Goal: Check status: Check status

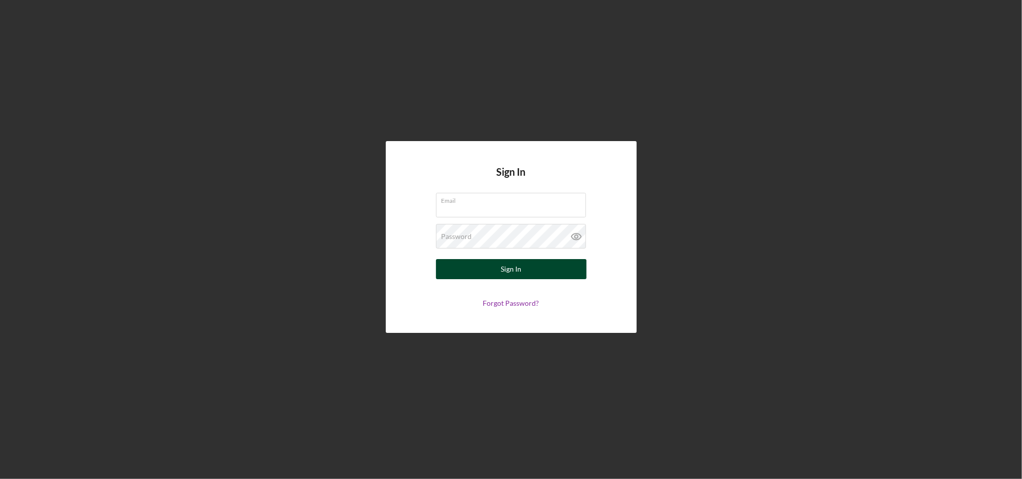
type input "kdavenport@cwcarolina.org"
click at [498, 268] on button "Sign In" at bounding box center [511, 269] width 150 height 20
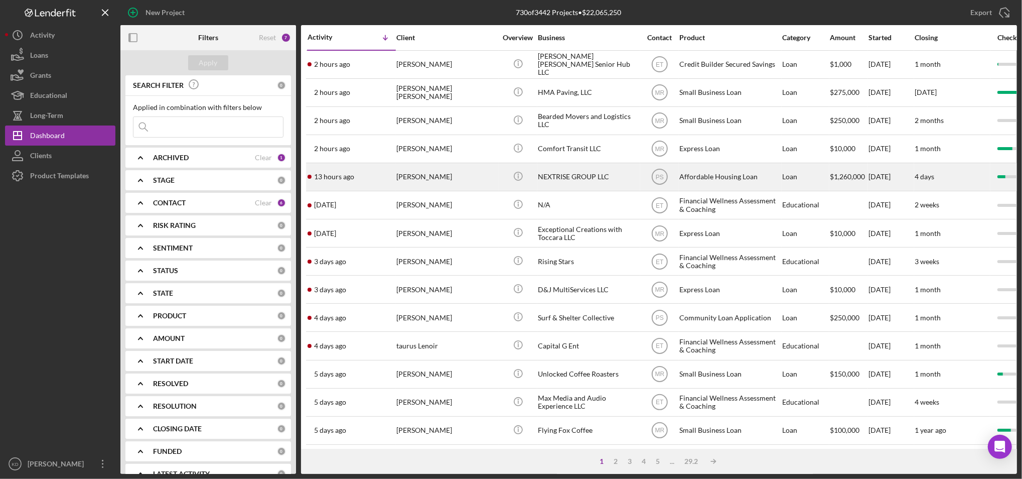
click at [616, 179] on div "NEXTRISE GROUP LLC" at bounding box center [588, 177] width 100 height 27
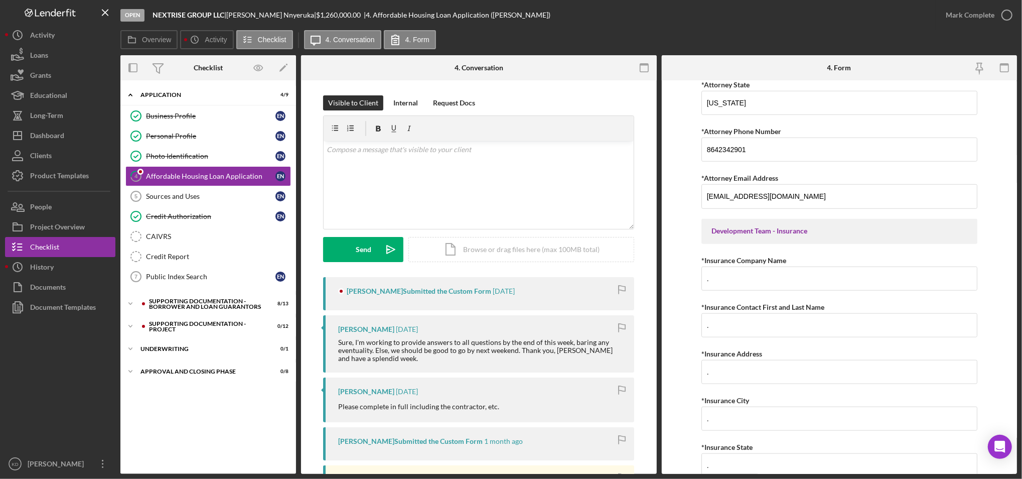
scroll to position [3888, 0]
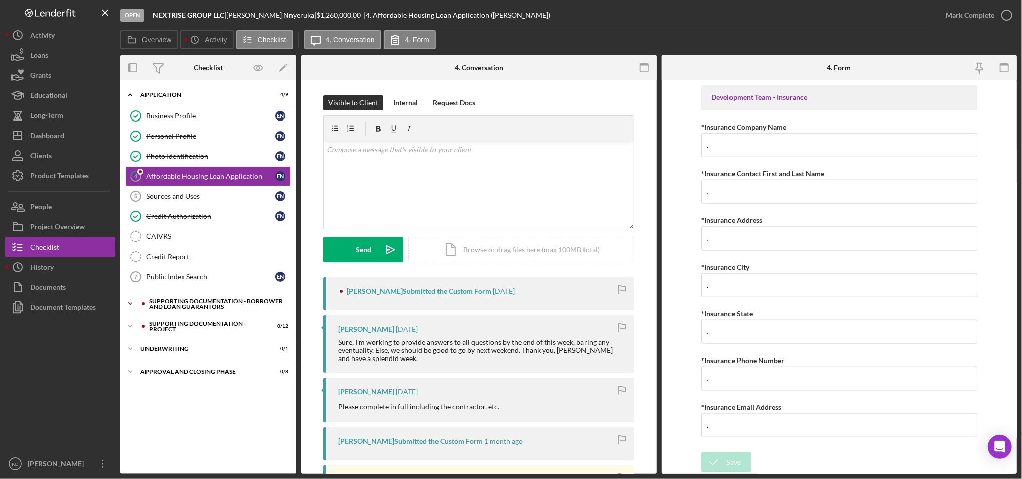
click at [197, 311] on div "Icon/Expander Supporting Documentation - Borrower and Loan Guarantors 8 / 13" at bounding box center [208, 303] width 176 height 20
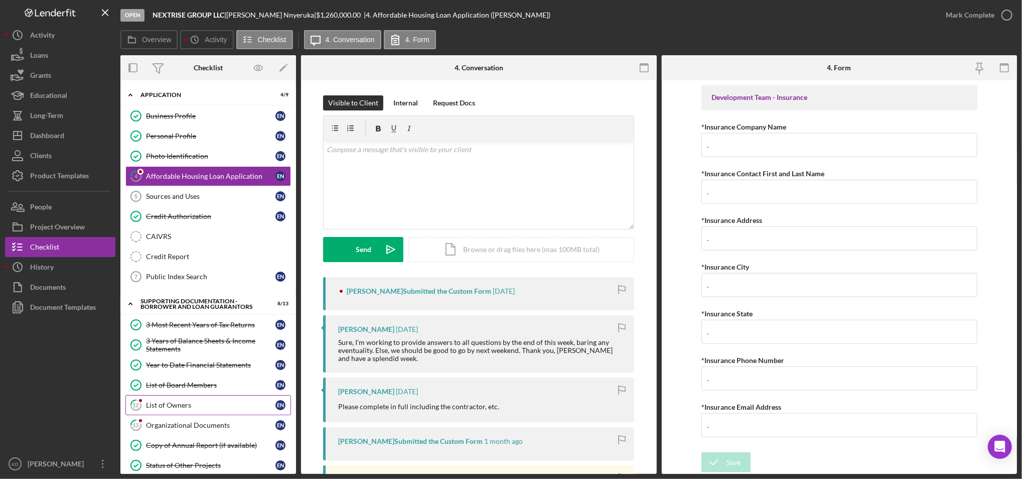
click at [219, 415] on link "12 List of Owners E N" at bounding box center [208, 405] width 166 height 20
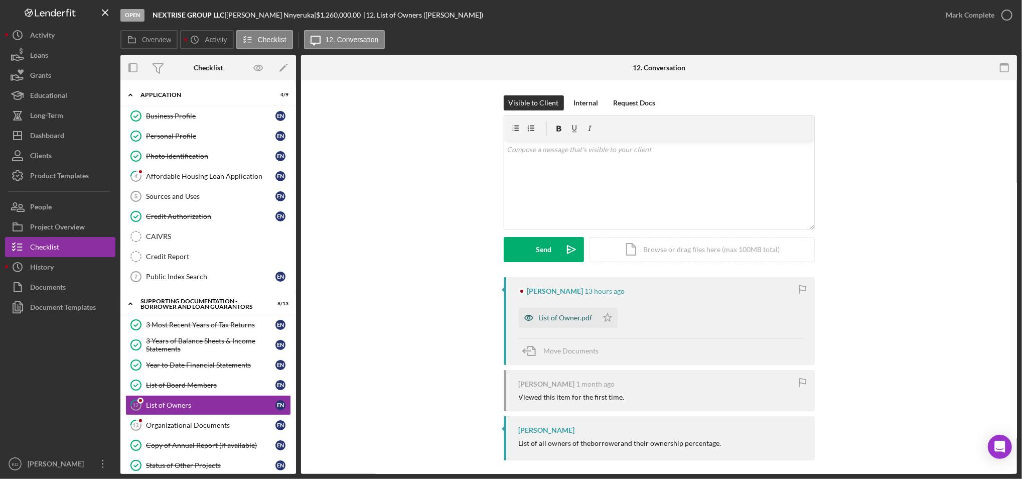
click at [553, 316] on div "List of Owner.pdf" at bounding box center [566, 317] width 54 height 8
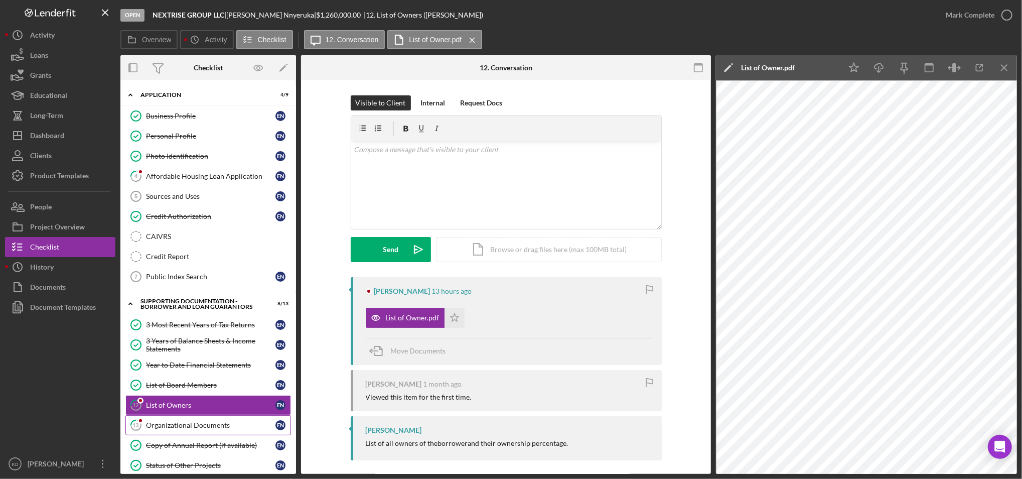
click at [214, 415] on link "13 Organizational Documents E N" at bounding box center [208, 425] width 166 height 20
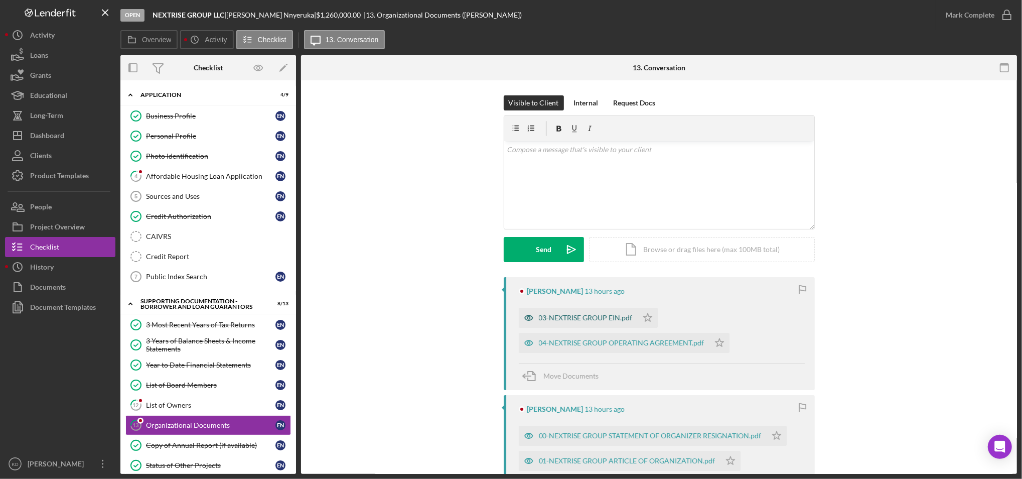
click at [570, 311] on div "03-NEXTRISE GROUP EIN.pdf" at bounding box center [578, 317] width 119 height 20
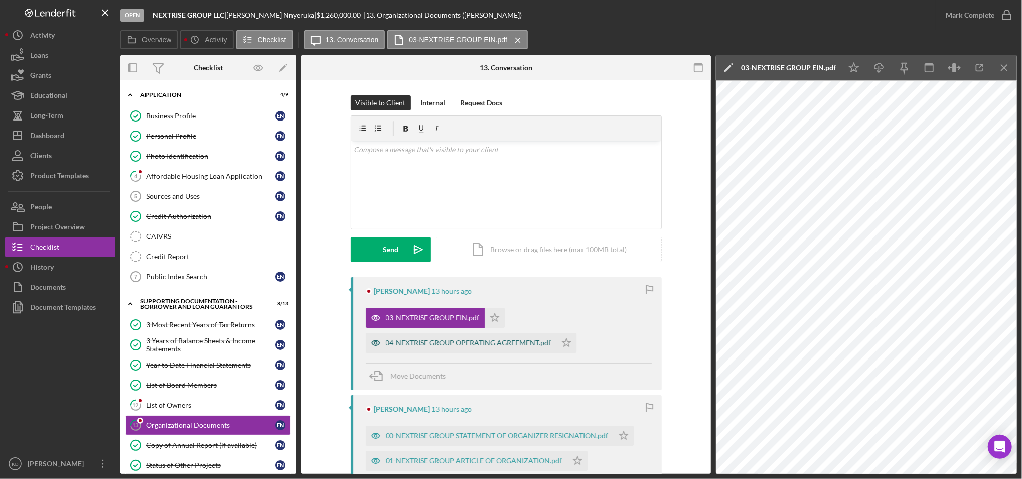
click at [503, 346] on div "04-NEXTRISE GROUP OPERATING AGREEMENT.pdf" at bounding box center [469, 343] width 166 height 8
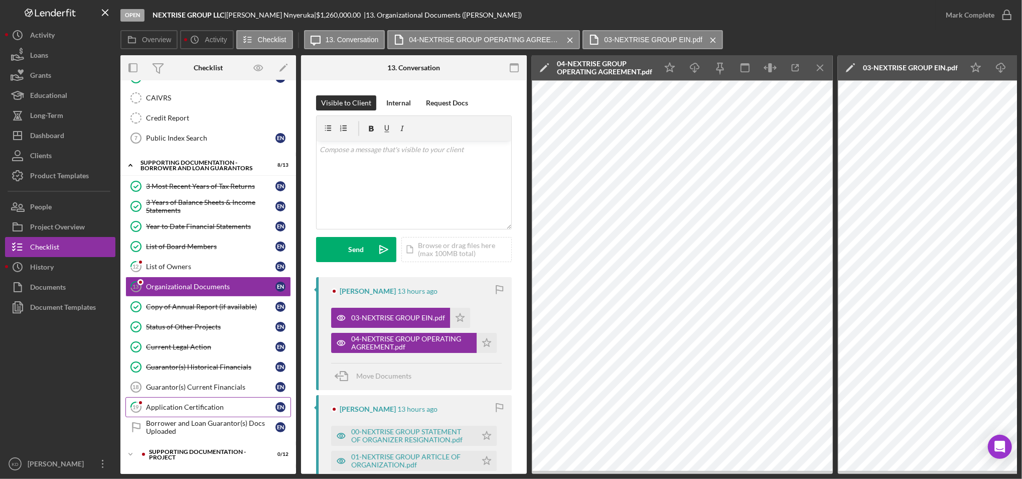
scroll to position [183, 0]
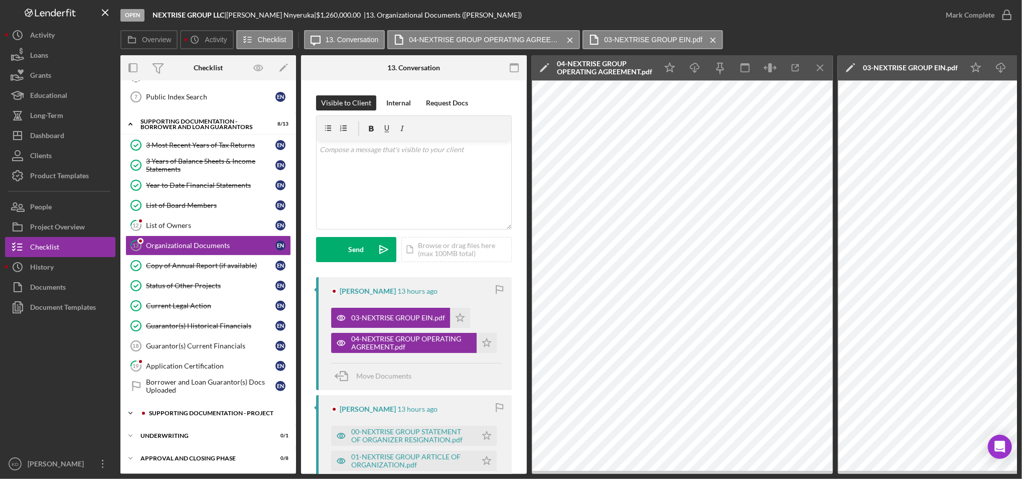
click at [218, 410] on div "Supporting Documentation - Project" at bounding box center [216, 413] width 134 height 6
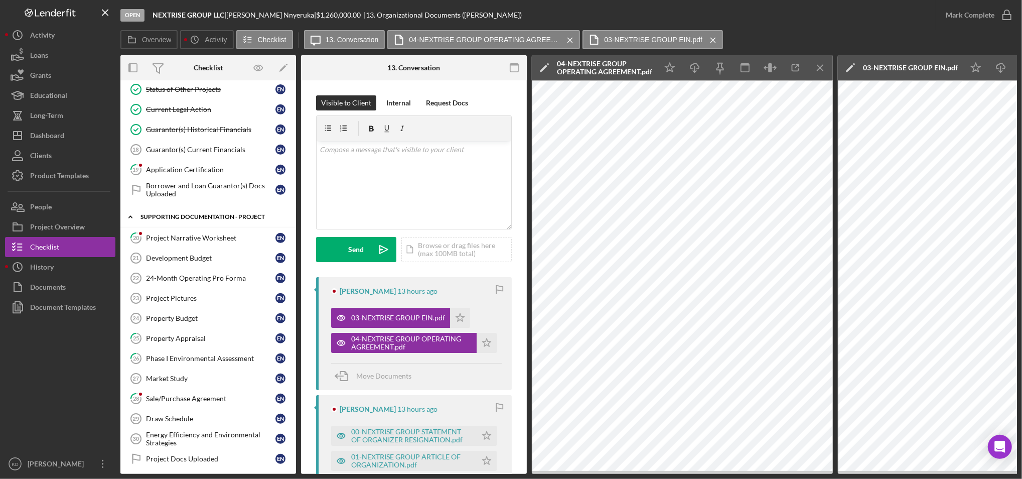
scroll to position [430, 0]
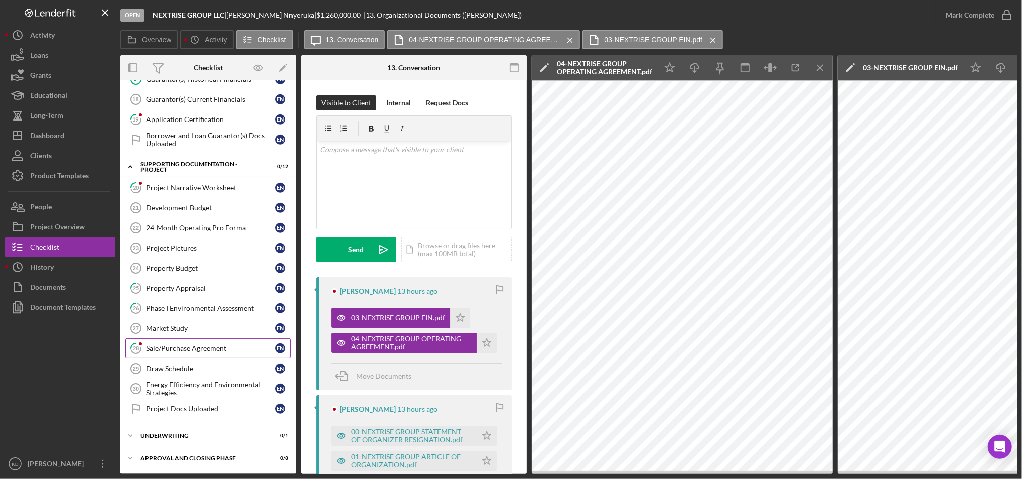
click at [209, 339] on link "28 Sale/Purchase Agreement E N" at bounding box center [208, 348] width 166 height 20
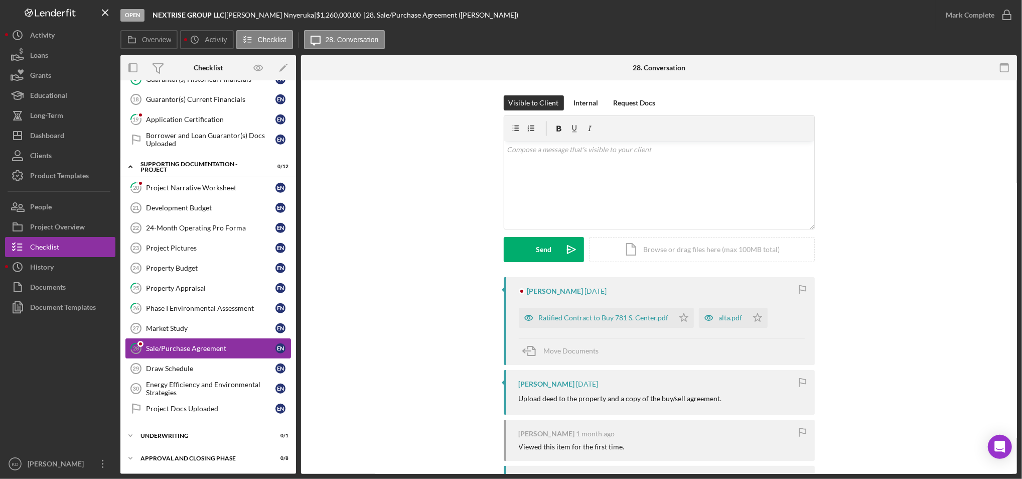
scroll to position [427, 0]
click at [626, 324] on div "Ratified Contract to Buy 781 S. Center.pdf" at bounding box center [596, 317] width 155 height 20
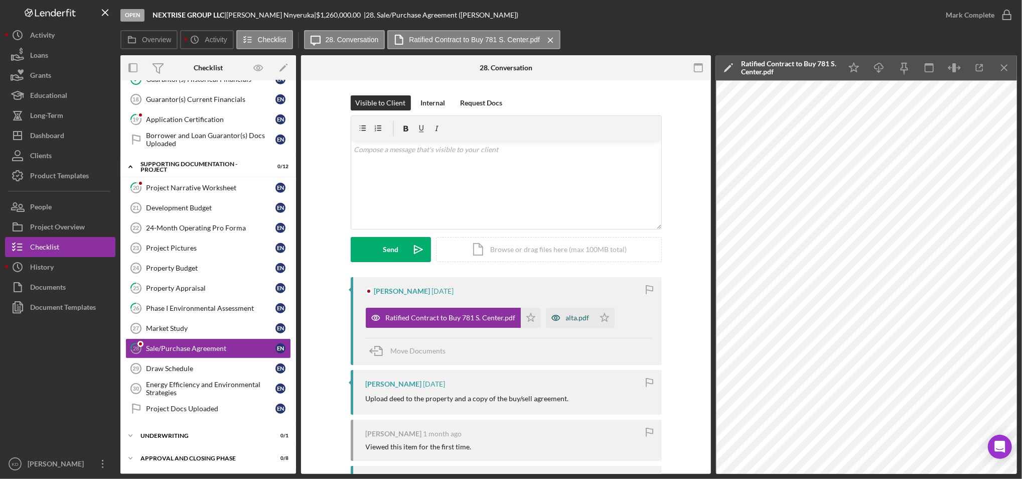
click at [566, 319] on div "alta.pdf" at bounding box center [578, 317] width 24 height 8
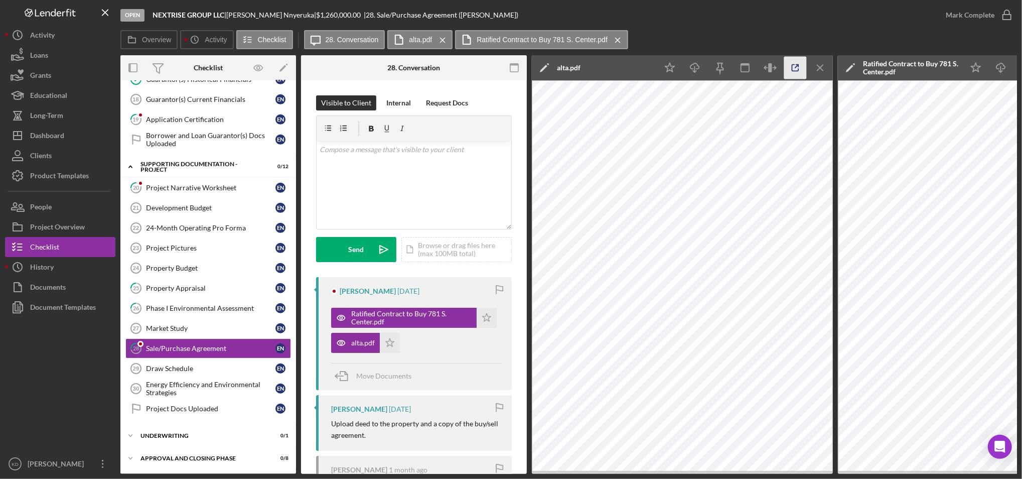
click at [788, 71] on icon "button" at bounding box center [795, 68] width 23 height 23
click at [205, 187] on div "Project Narrative Worksheet" at bounding box center [210, 188] width 129 height 8
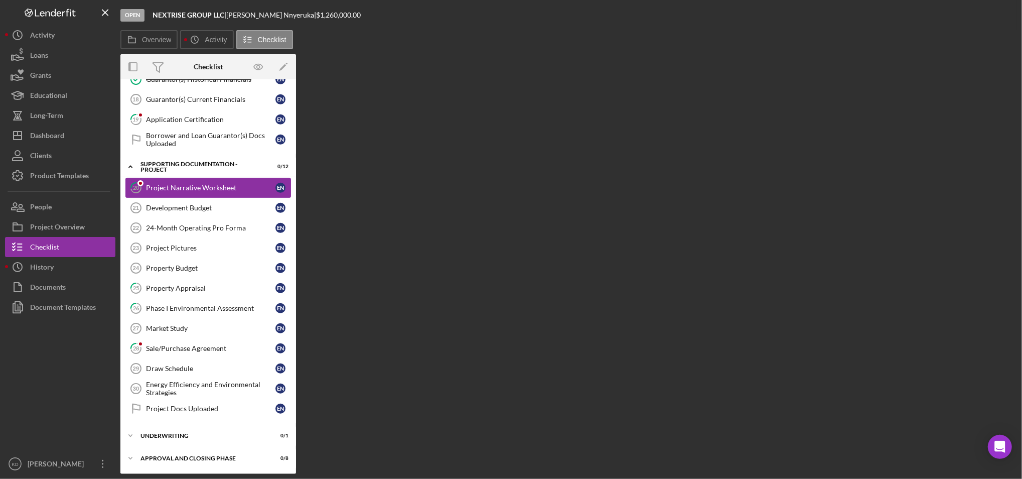
scroll to position [427, 0]
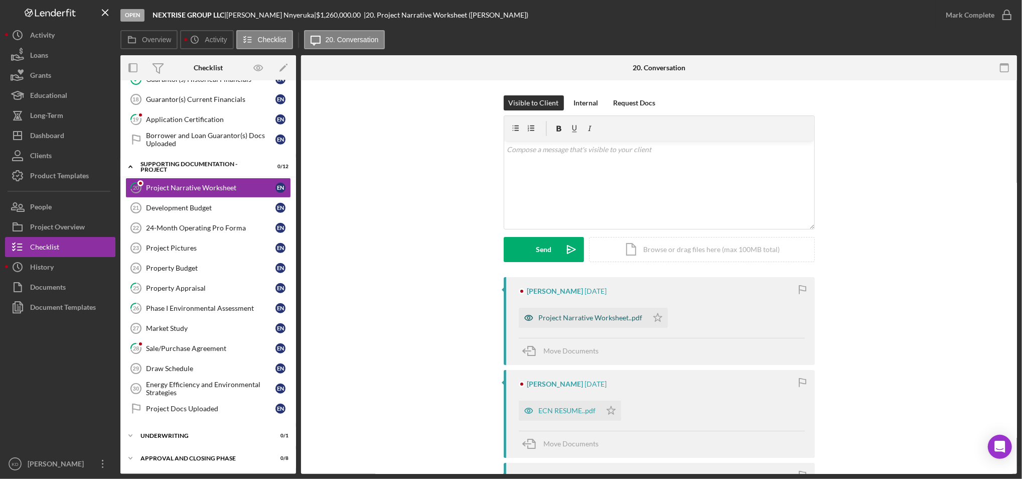
click at [583, 315] on div "Project Narrative Worksheet..pdf" at bounding box center [591, 317] width 104 height 8
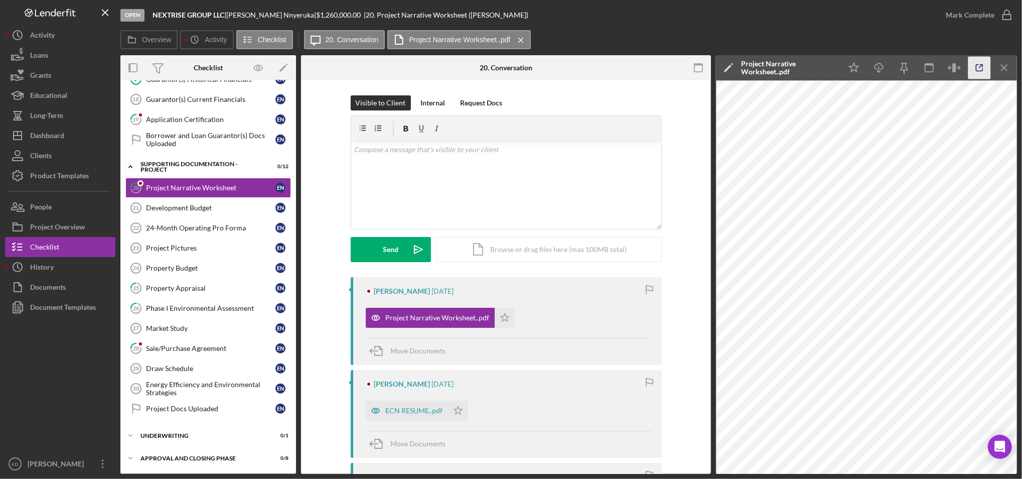
click at [973, 69] on icon "button" at bounding box center [979, 68] width 23 height 23
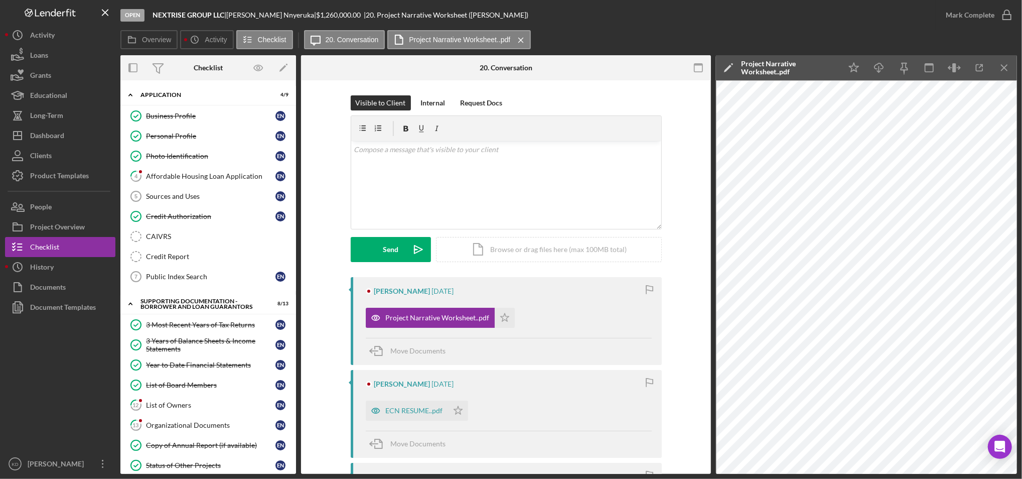
scroll to position [427, 0]
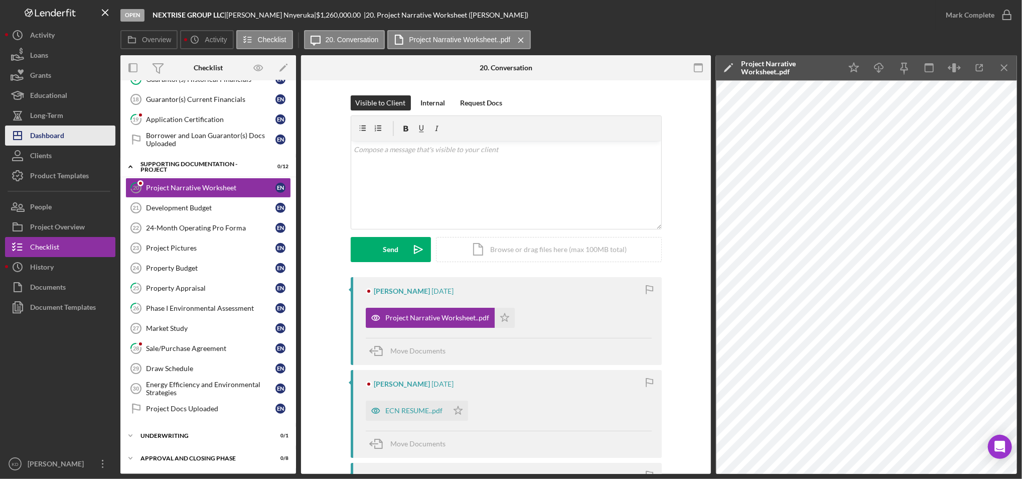
click at [43, 138] on div "Dashboard" at bounding box center [47, 136] width 34 height 23
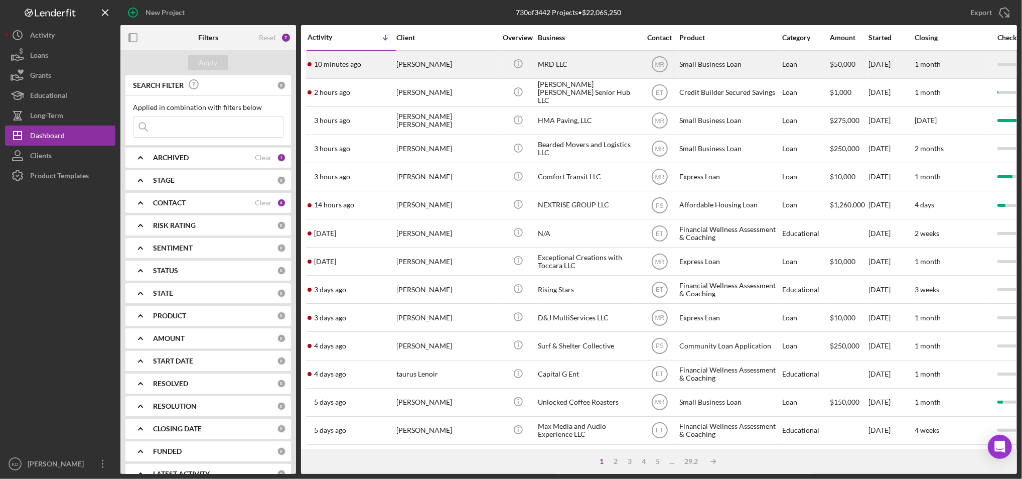
click at [406, 69] on div "[PERSON_NAME]" at bounding box center [446, 64] width 100 height 27
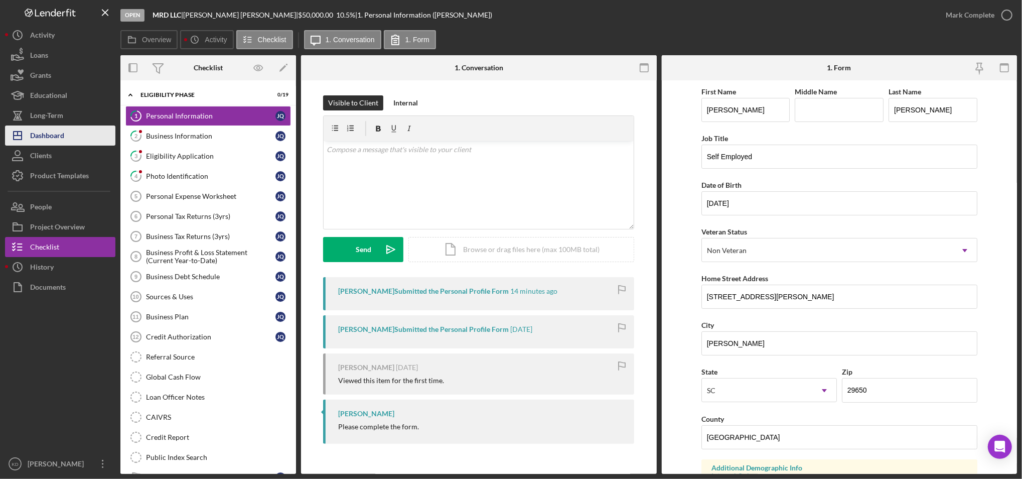
click at [44, 137] on div "Dashboard" at bounding box center [47, 136] width 34 height 23
